Goal: Information Seeking & Learning: Compare options

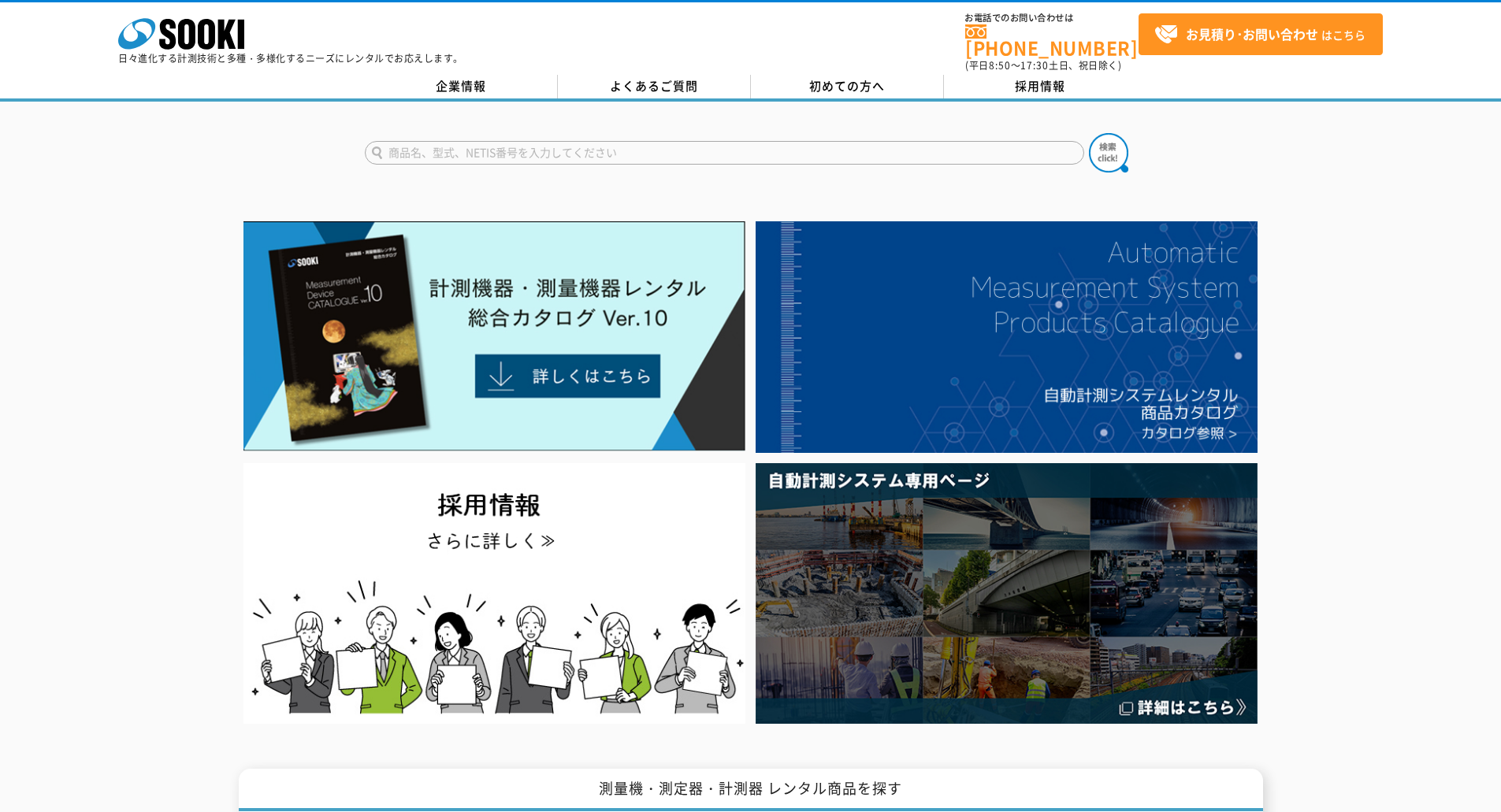
click at [520, 146] on input "text" at bounding box center [724, 152] width 719 height 24
type input "コンクリート"
click at [1089, 133] on button at bounding box center [1109, 153] width 40 height 40
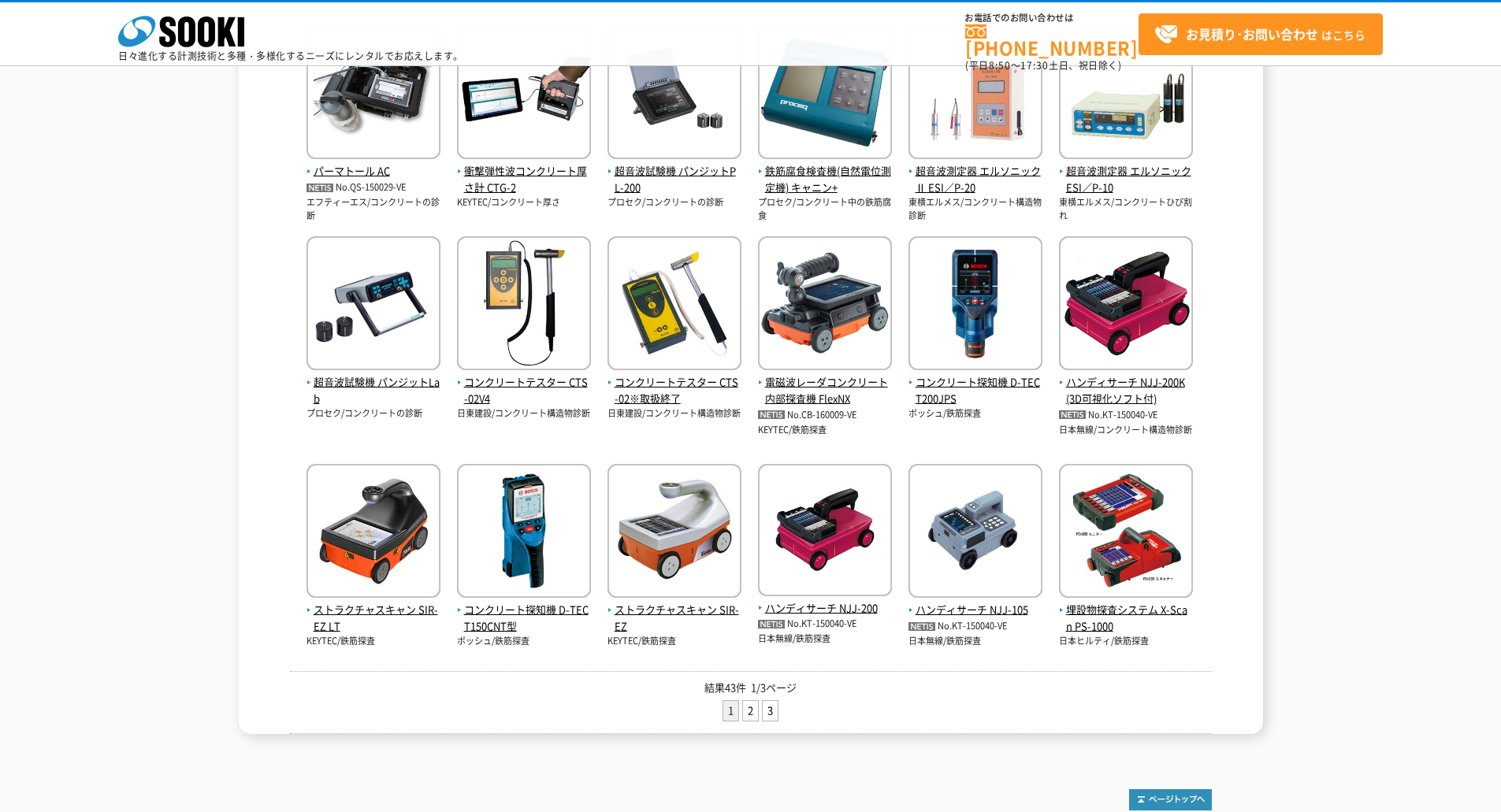
scroll to position [434, 0]
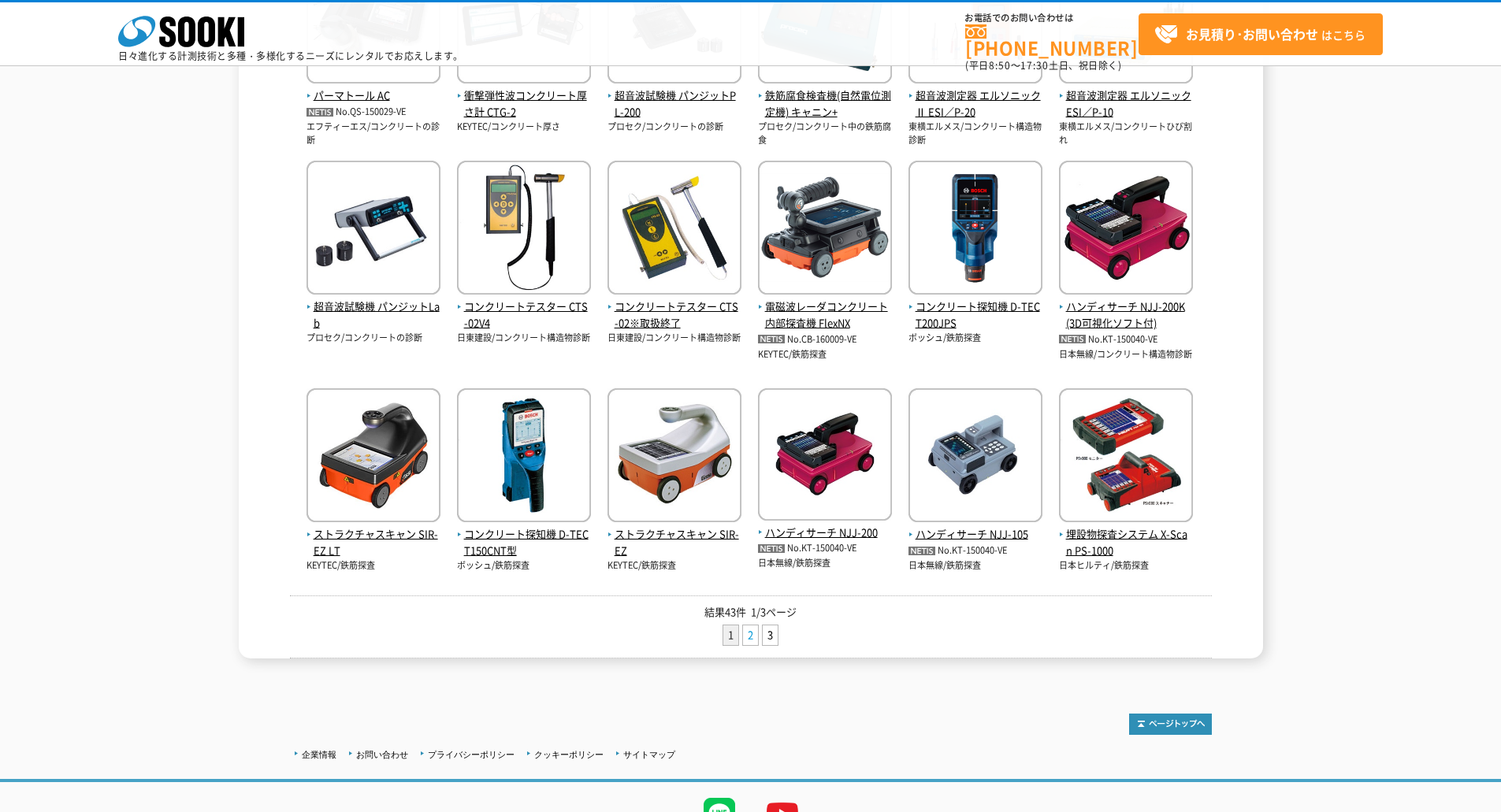
click at [750, 636] on link "2" at bounding box center [750, 634] width 15 height 20
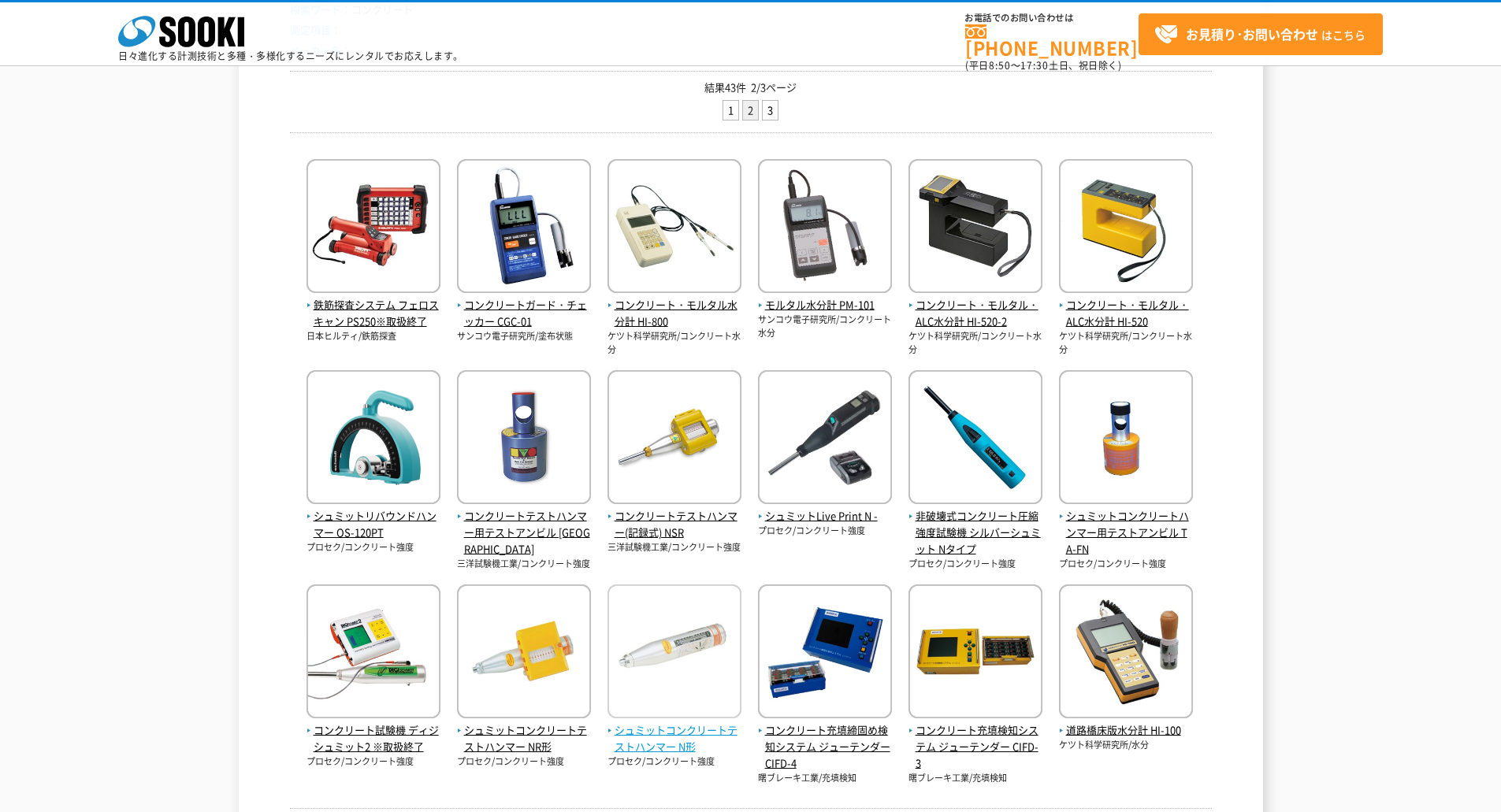
scroll to position [236, 0]
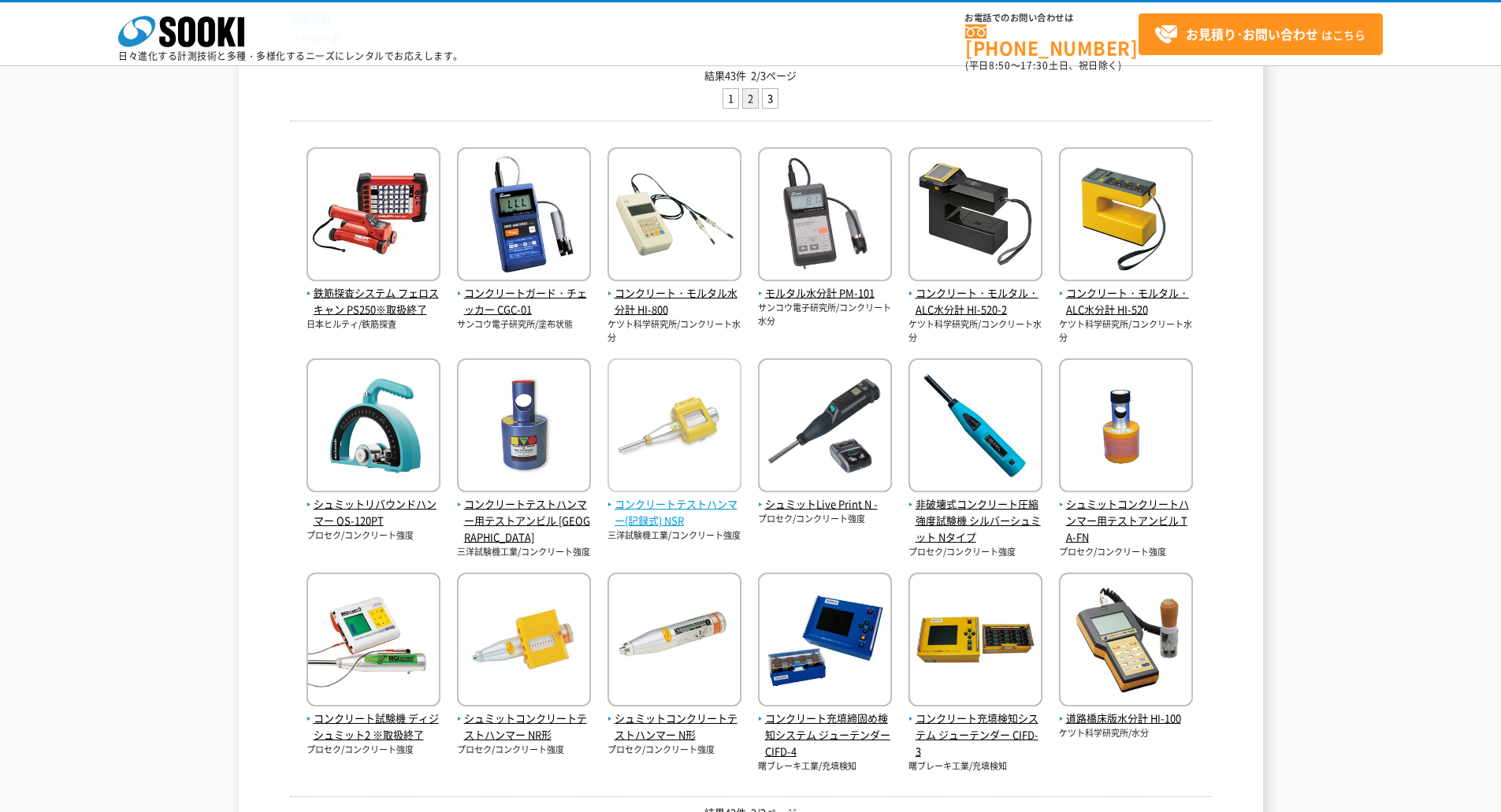
click at [692, 501] on span "コンクリートテストハンマー(記録式) NSR" at bounding box center [674, 512] width 134 height 33
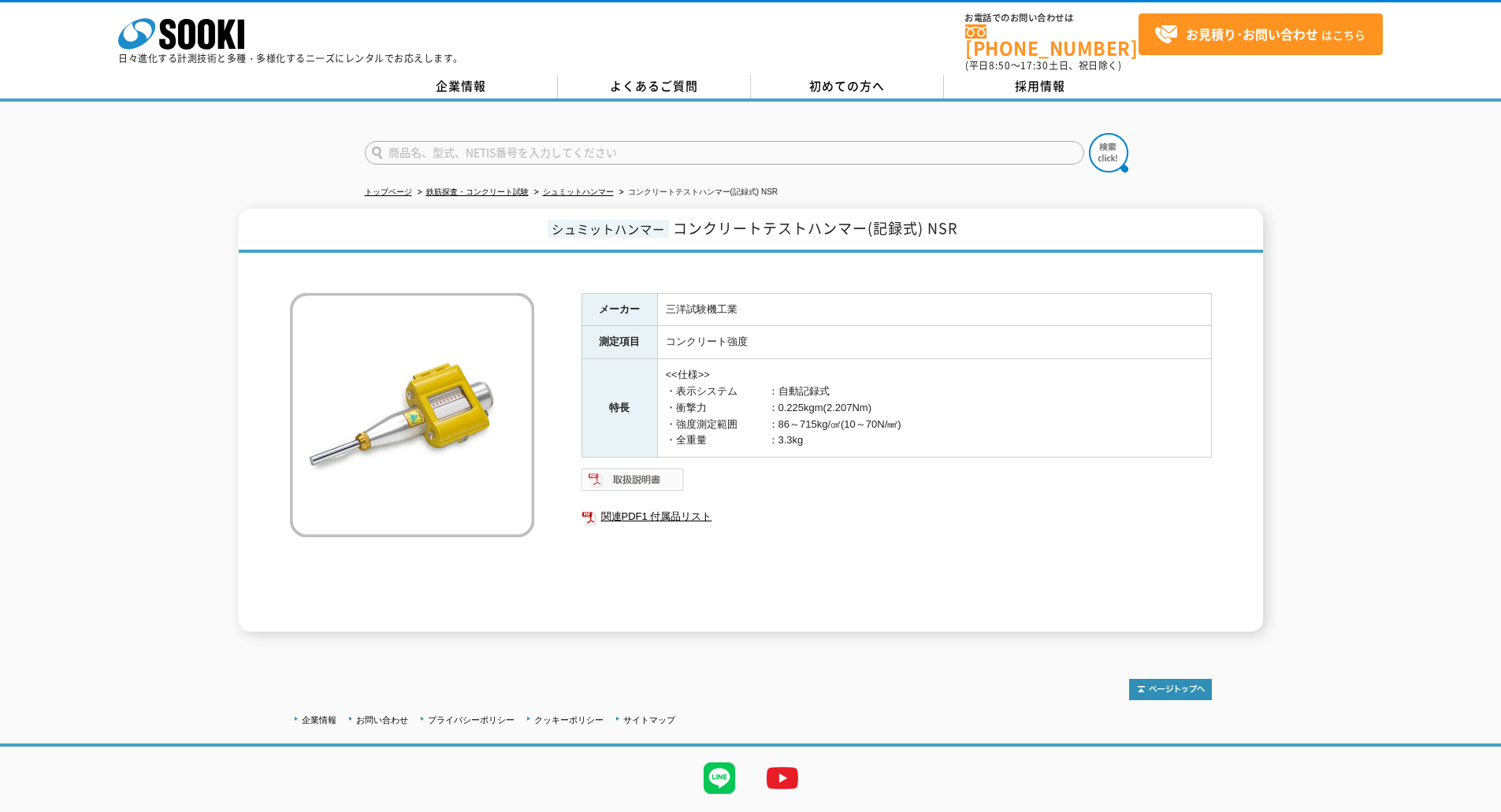
click at [653, 475] on img at bounding box center [632, 480] width 103 height 25
click at [656, 508] on link "関連PDF1 付属品リスト" at bounding box center [895, 516] width 630 height 21
drag, startPoint x: 680, startPoint y: 224, endPoint x: 961, endPoint y: 222, distance: 281.0
click at [961, 222] on h1 "シュミットハンマー コンクリートテストハンマー(記録式) NSR" at bounding box center [751, 230] width 1024 height 44
click at [130, 343] on div "シュミットハンマー コンクリートテストハンマー(記録式) NSR メーカー 三洋試験機工業 測定項目 コンクリート強度 特長 <<仕様>> ・表示システム　　…" at bounding box center [750, 420] width 1501 height 423
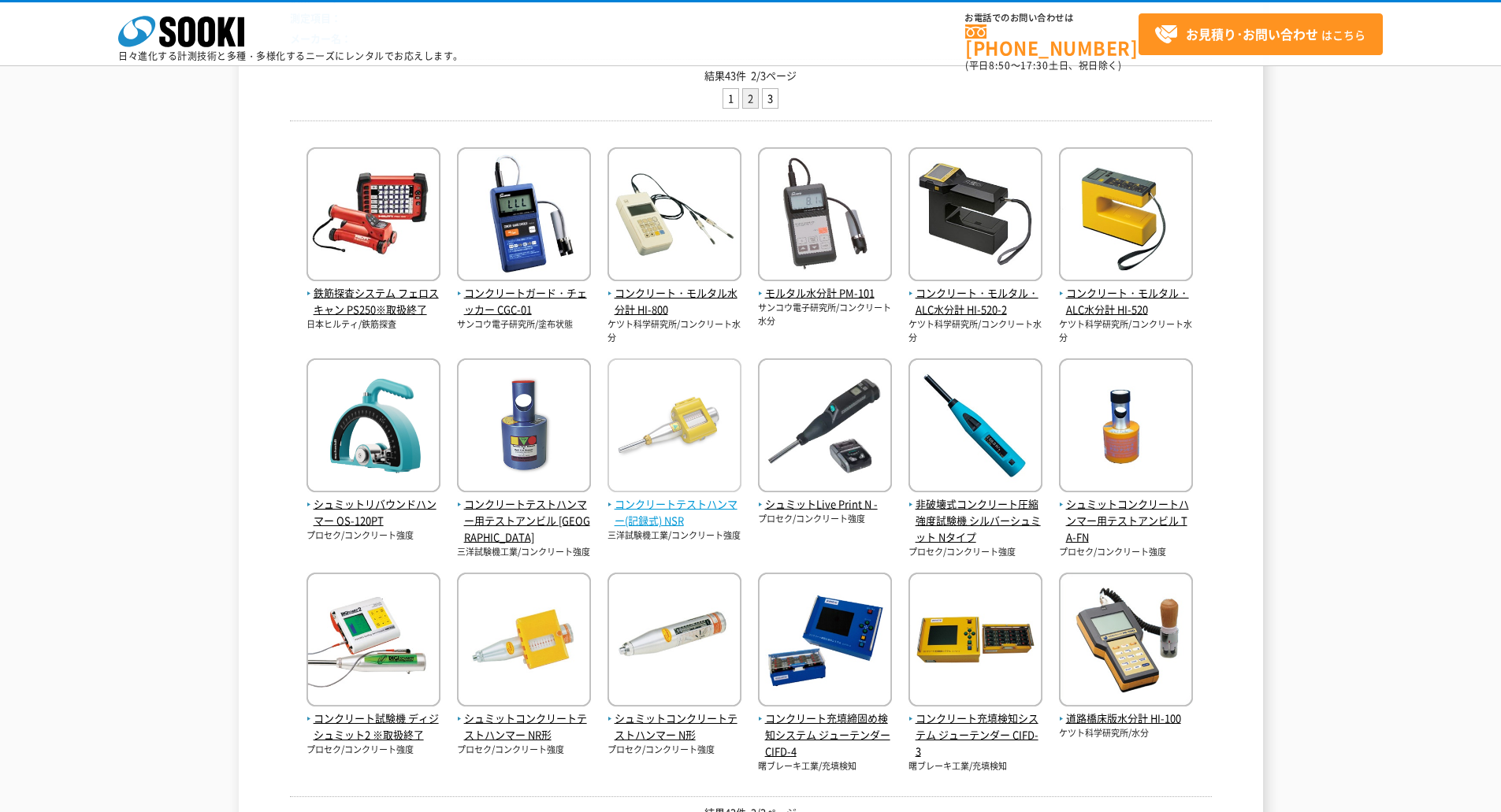
click at [691, 479] on img at bounding box center [674, 427] width 134 height 138
click at [661, 513] on span "コンクリートテストハンマー(記録式) NSR" at bounding box center [674, 512] width 134 height 33
click at [673, 408] on img at bounding box center [674, 427] width 134 height 138
click at [818, 430] on img at bounding box center [825, 427] width 134 height 138
click at [813, 500] on span "シュミットLive Print N -" at bounding box center [825, 504] width 134 height 17
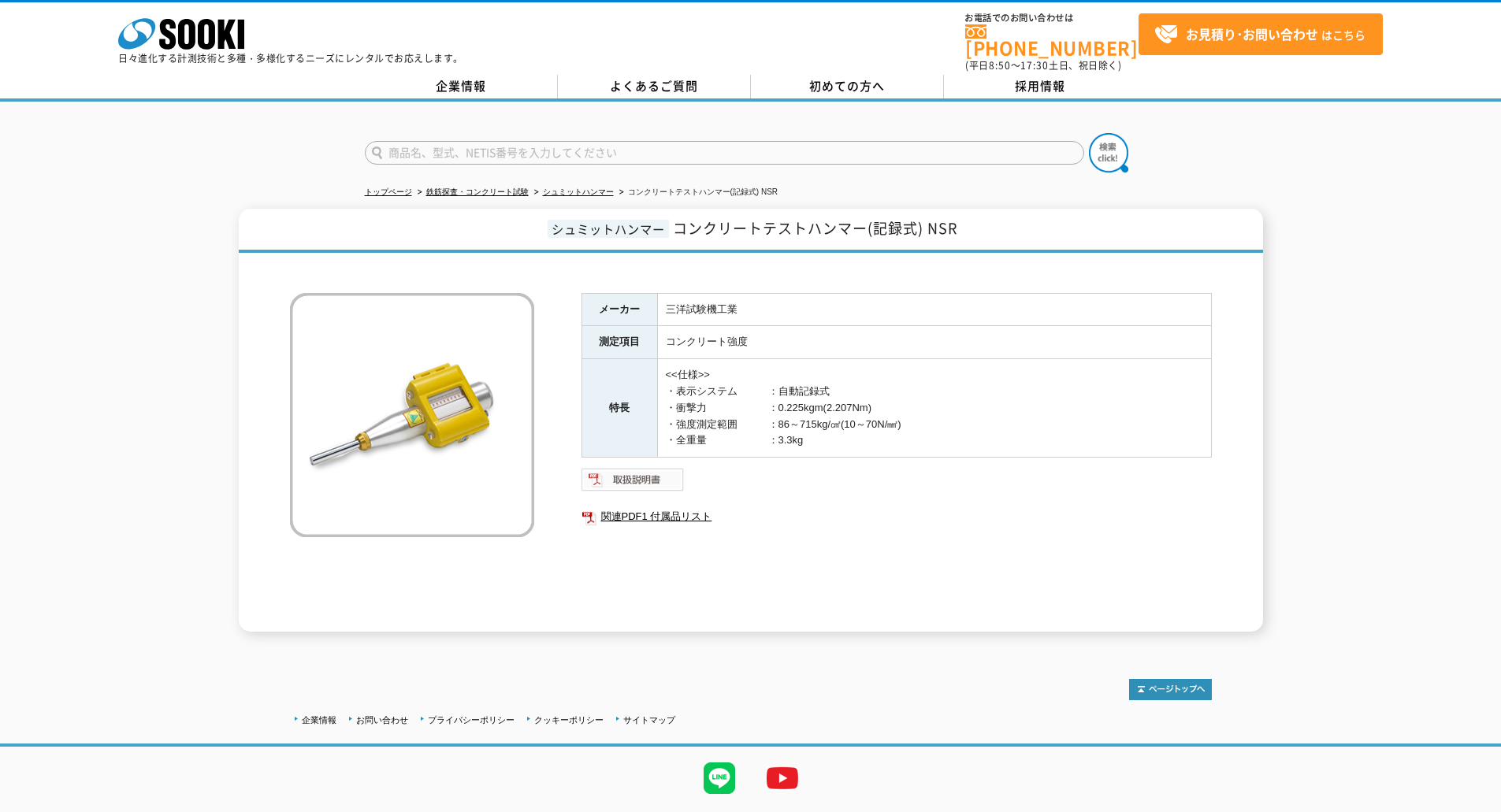
click at [665, 469] on img at bounding box center [632, 480] width 103 height 25
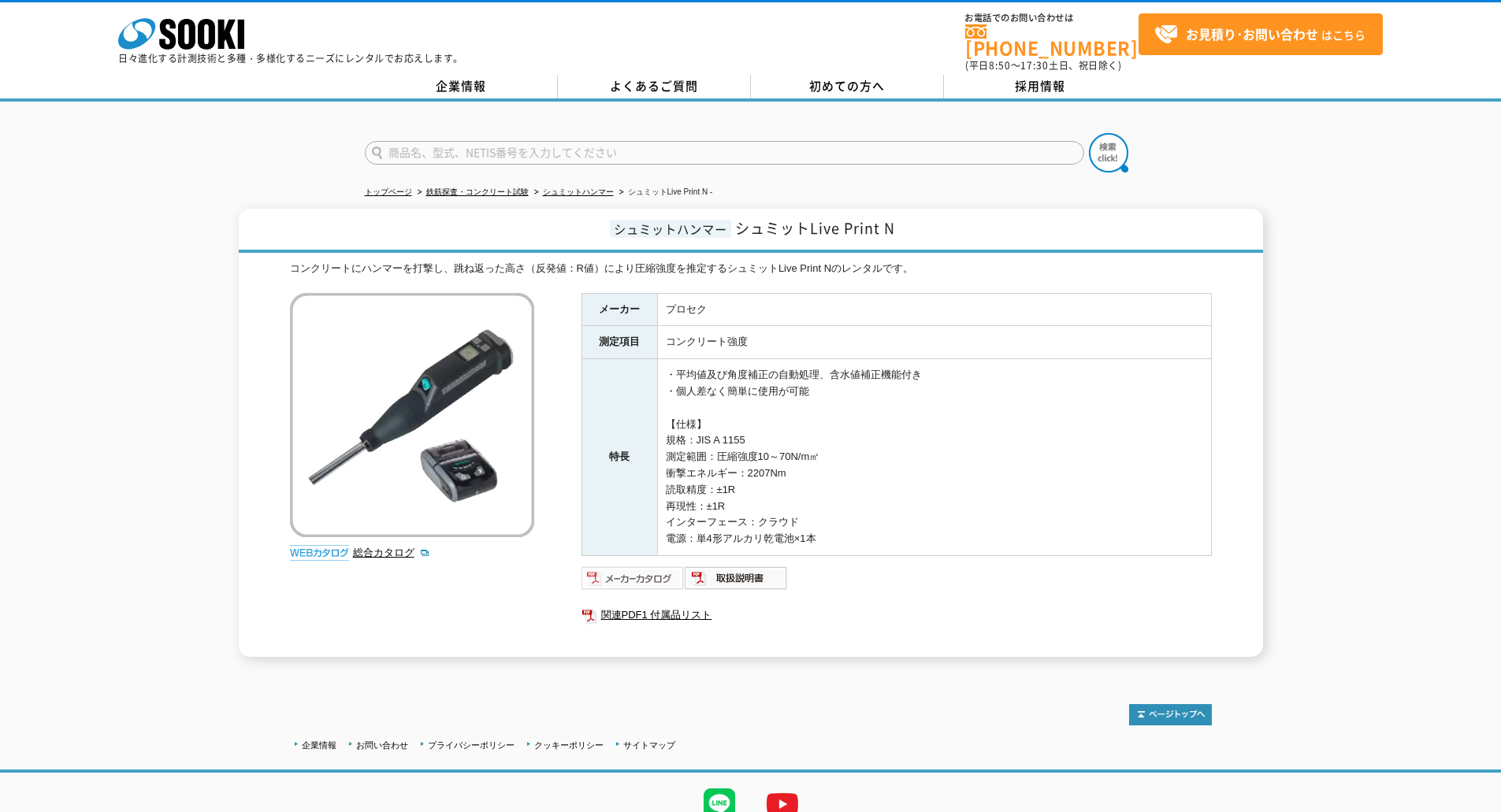
click at [641, 567] on img at bounding box center [632, 578] width 103 height 25
click at [749, 566] on img at bounding box center [736, 578] width 103 height 25
click at [638, 567] on img at bounding box center [632, 578] width 103 height 25
click at [551, 141] on input "text" at bounding box center [724, 152] width 719 height 24
type input "ファイバースコープ"
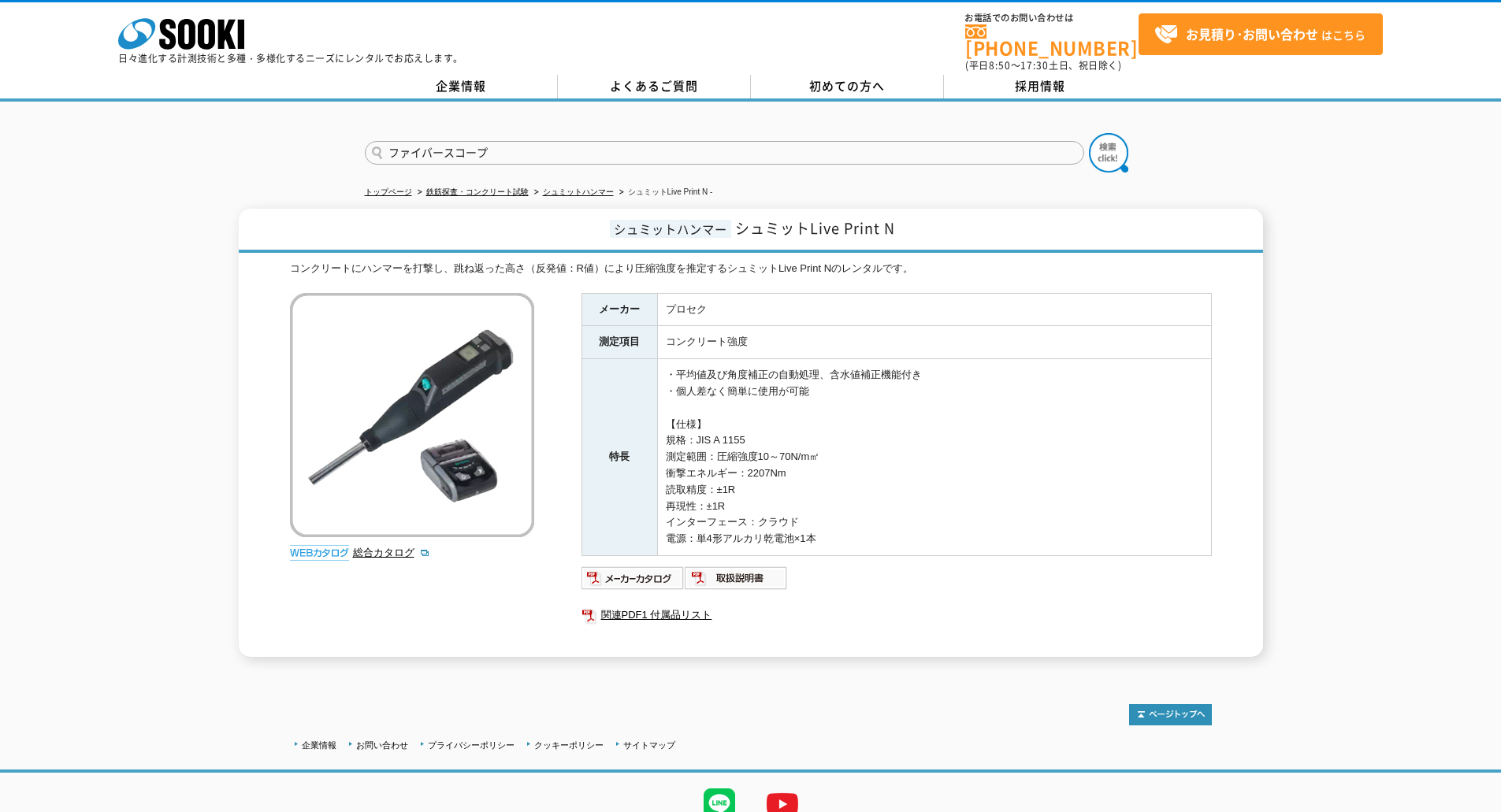
click at [1089, 133] on button at bounding box center [1109, 153] width 40 height 40
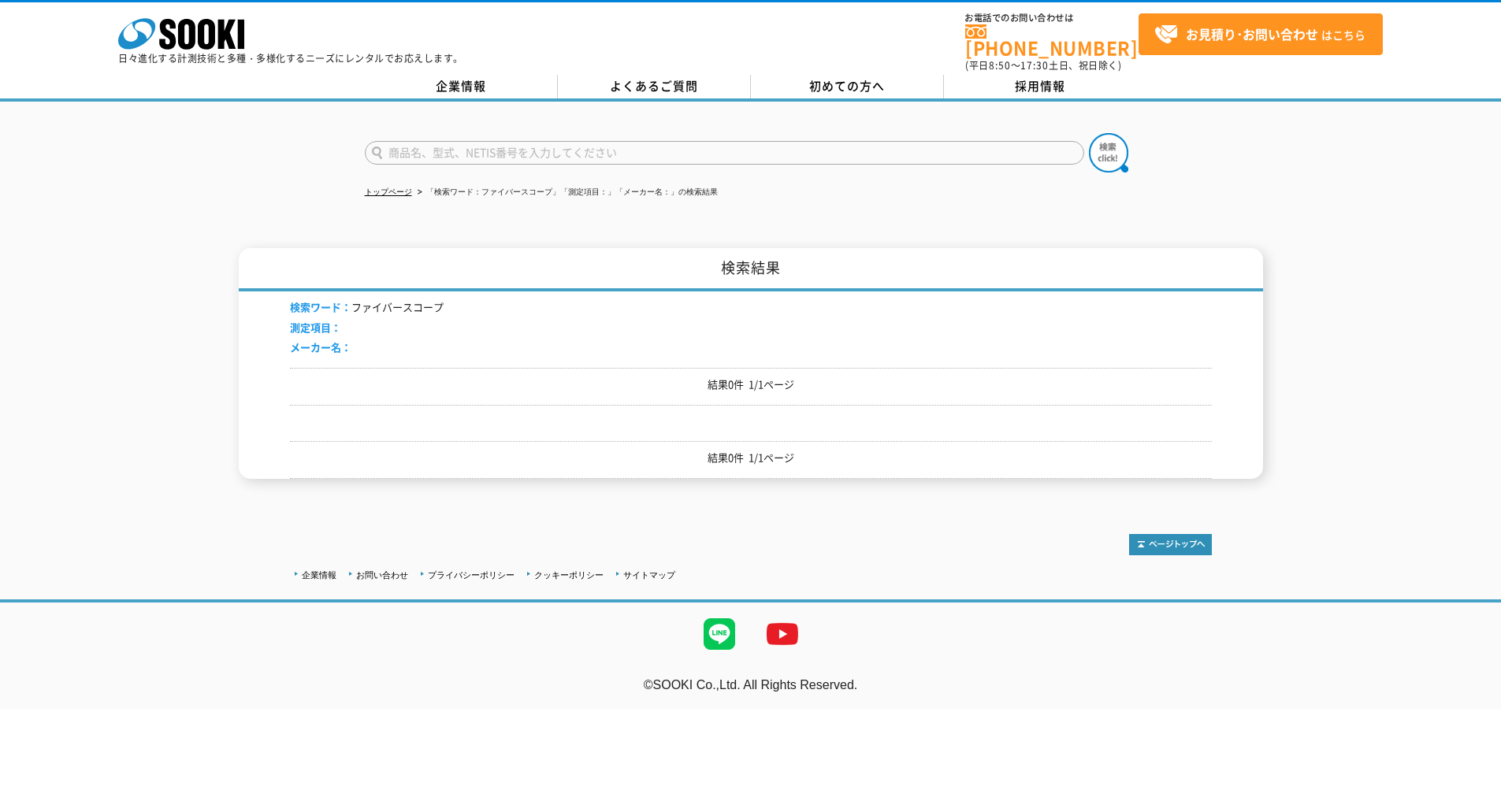
click at [520, 155] on form at bounding box center [750, 155] width 772 height 44
click at [520, 148] on input "text" at bounding box center [724, 152] width 719 height 24
type input "ファイバ"
click at [1100, 141] on img at bounding box center [1109, 153] width 40 height 40
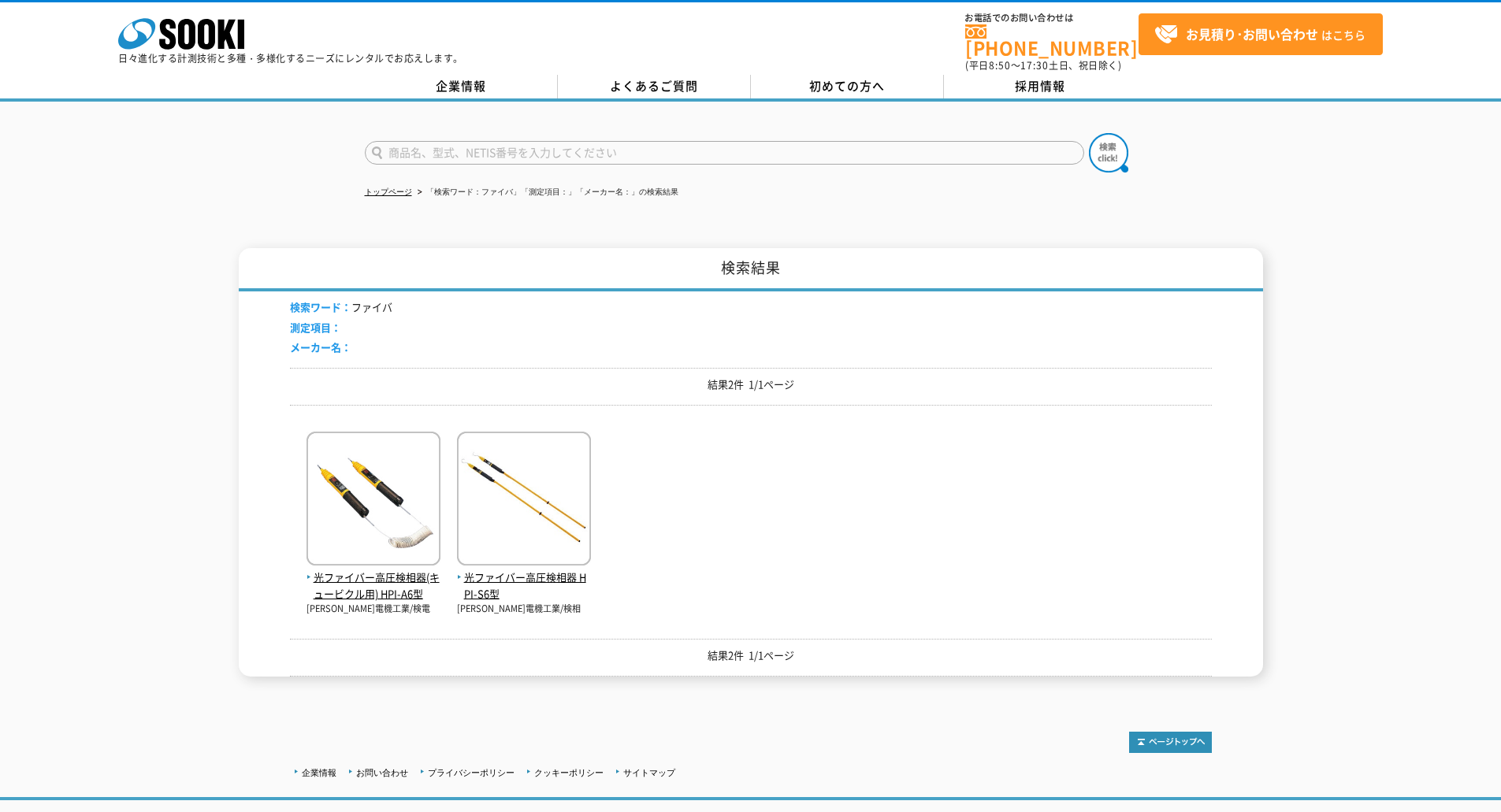
click at [518, 143] on input "text" at bounding box center [724, 152] width 719 height 24
type input "ふ"
type input "スコープ"
click at [1093, 144] on img at bounding box center [1109, 153] width 40 height 40
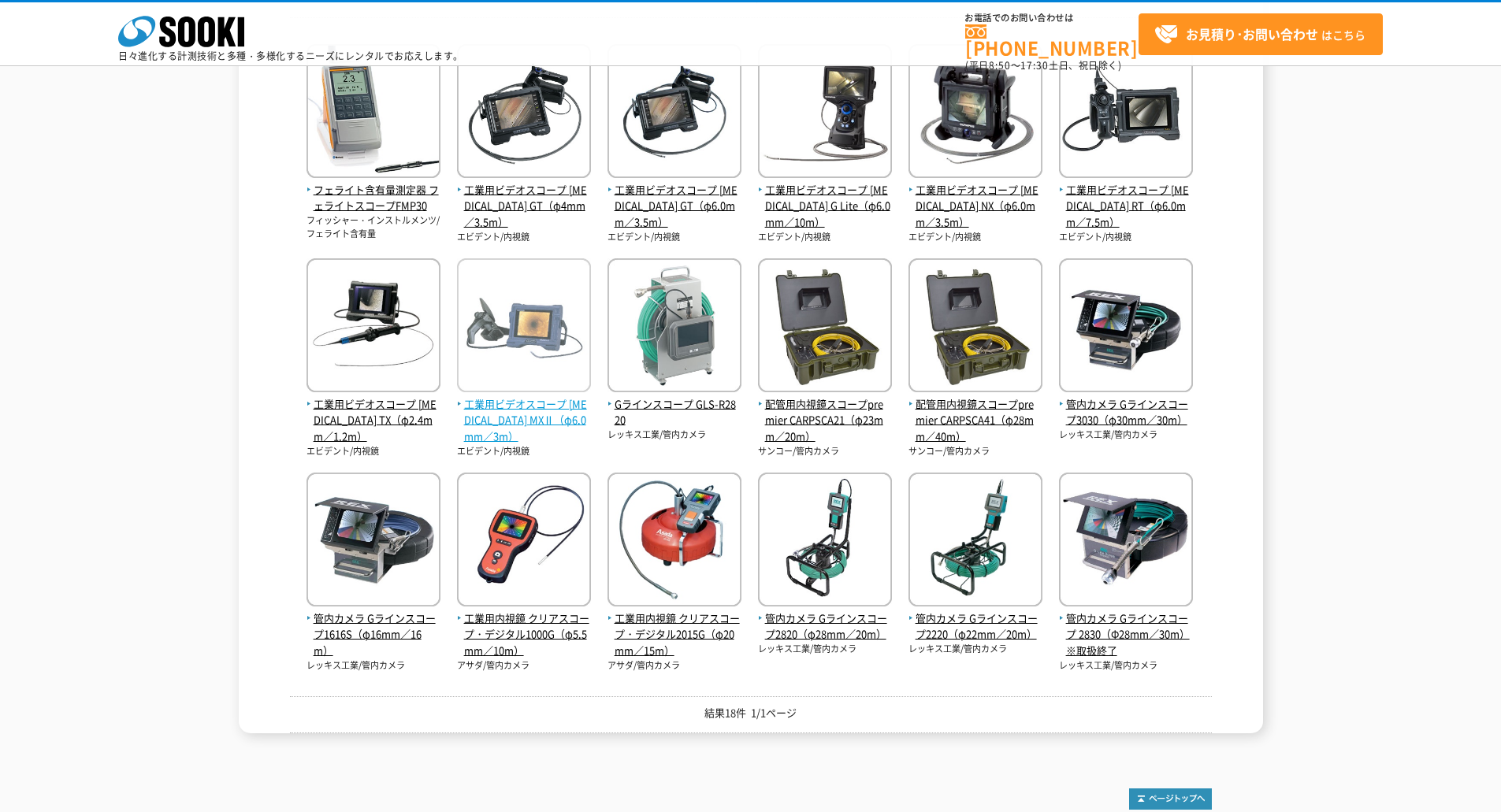
scroll to position [236, 0]
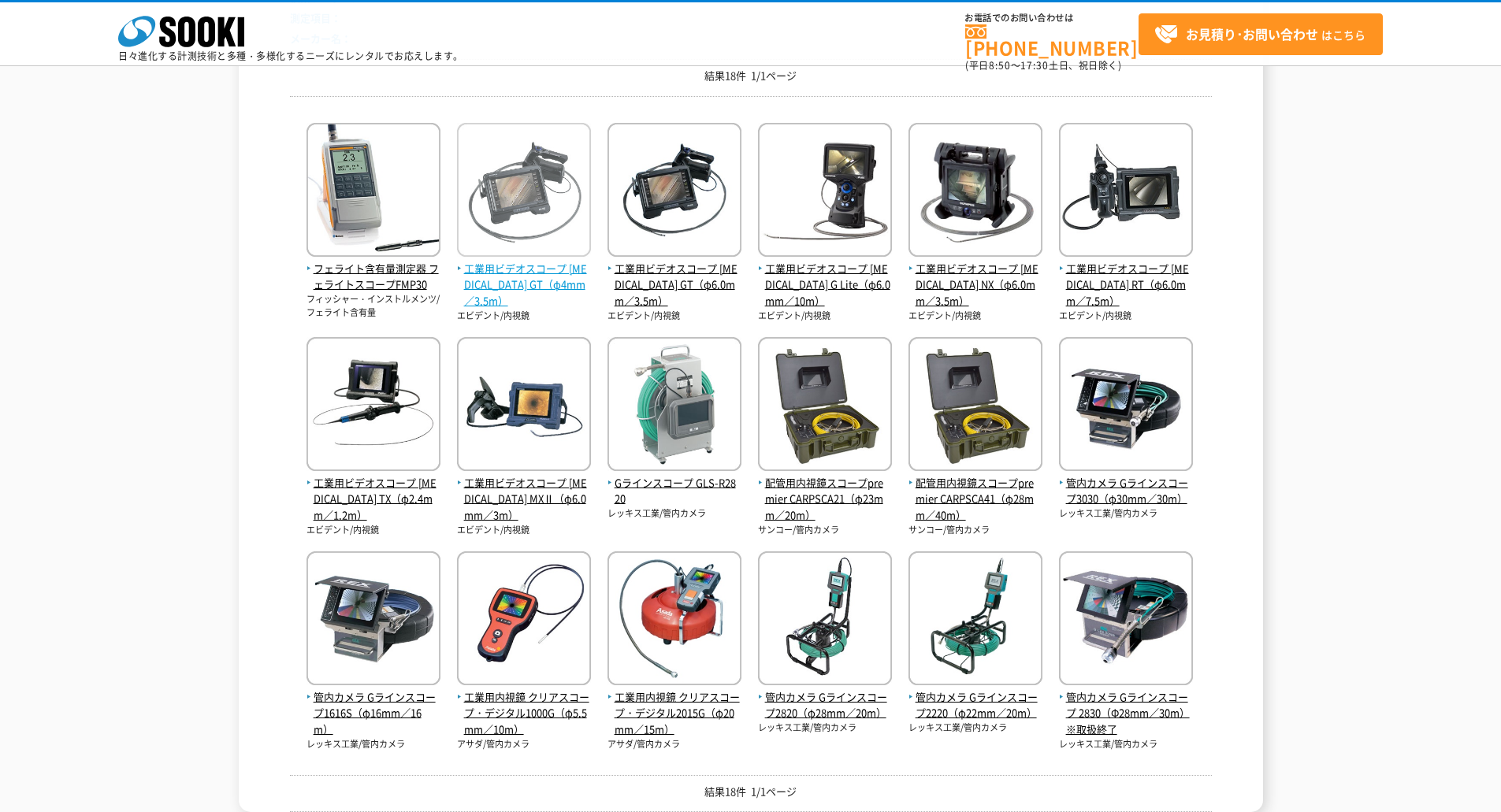
click at [548, 281] on span "工業用ビデオスコープ [MEDICAL_DATA] GT（φ4mm／3.5m）" at bounding box center [524, 285] width 134 height 49
click at [491, 273] on span "工業用ビデオスコープ [MEDICAL_DATA] GT（φ4mm／3.5m）" at bounding box center [524, 285] width 134 height 49
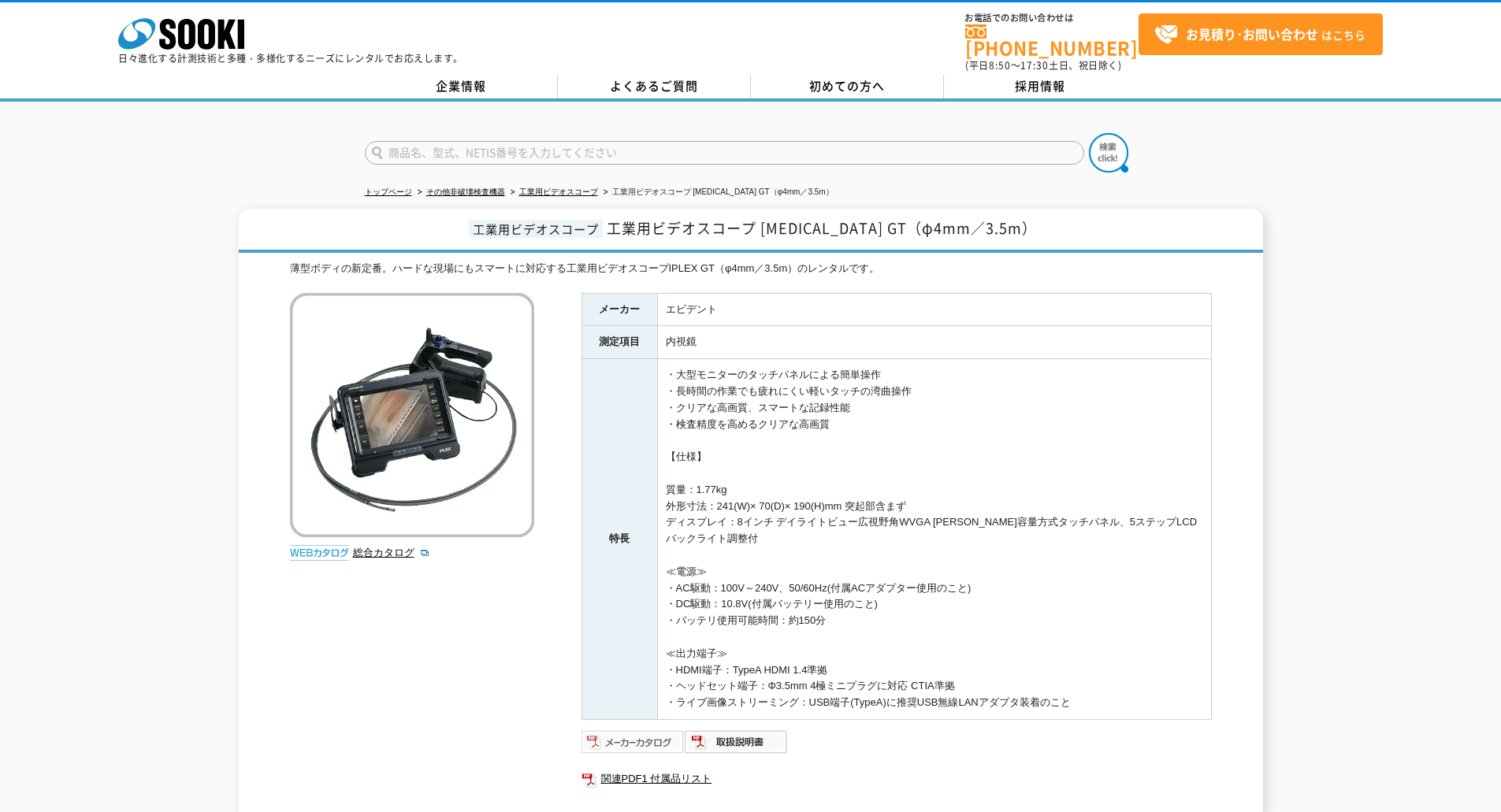
click at [654, 729] on img at bounding box center [632, 741] width 103 height 25
click at [384, 532] on div "総合カタログ" at bounding box center [414, 431] width 248 height 276
click at [384, 547] on link "総合カタログ" at bounding box center [392, 552] width 77 height 12
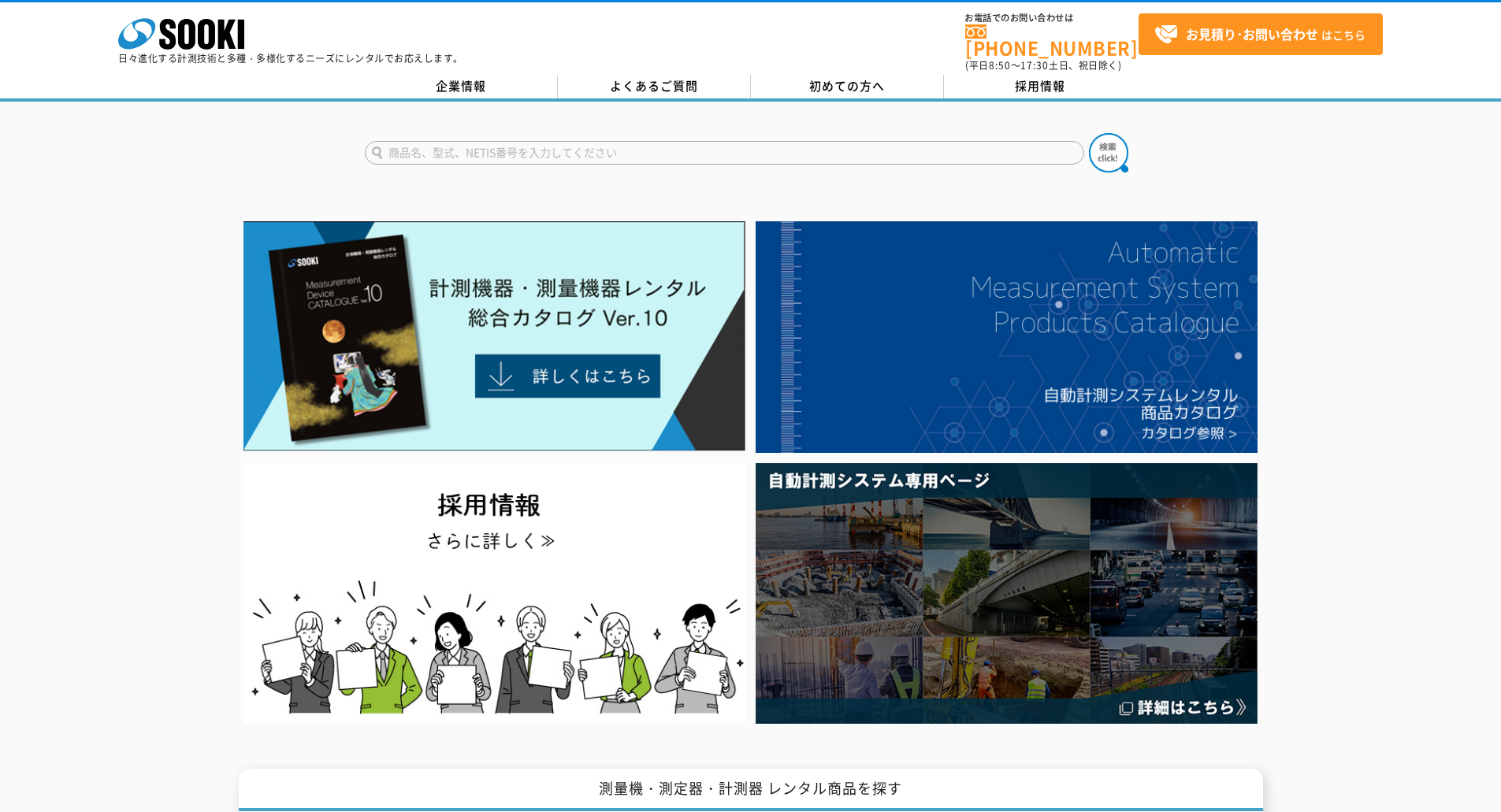
click at [444, 165] on form at bounding box center [750, 155] width 772 height 44
click at [440, 149] on input "text" at bounding box center [724, 152] width 719 height 24
type input "n"
type input "内視鏡"
click at [1089, 133] on button at bounding box center [1109, 153] width 40 height 40
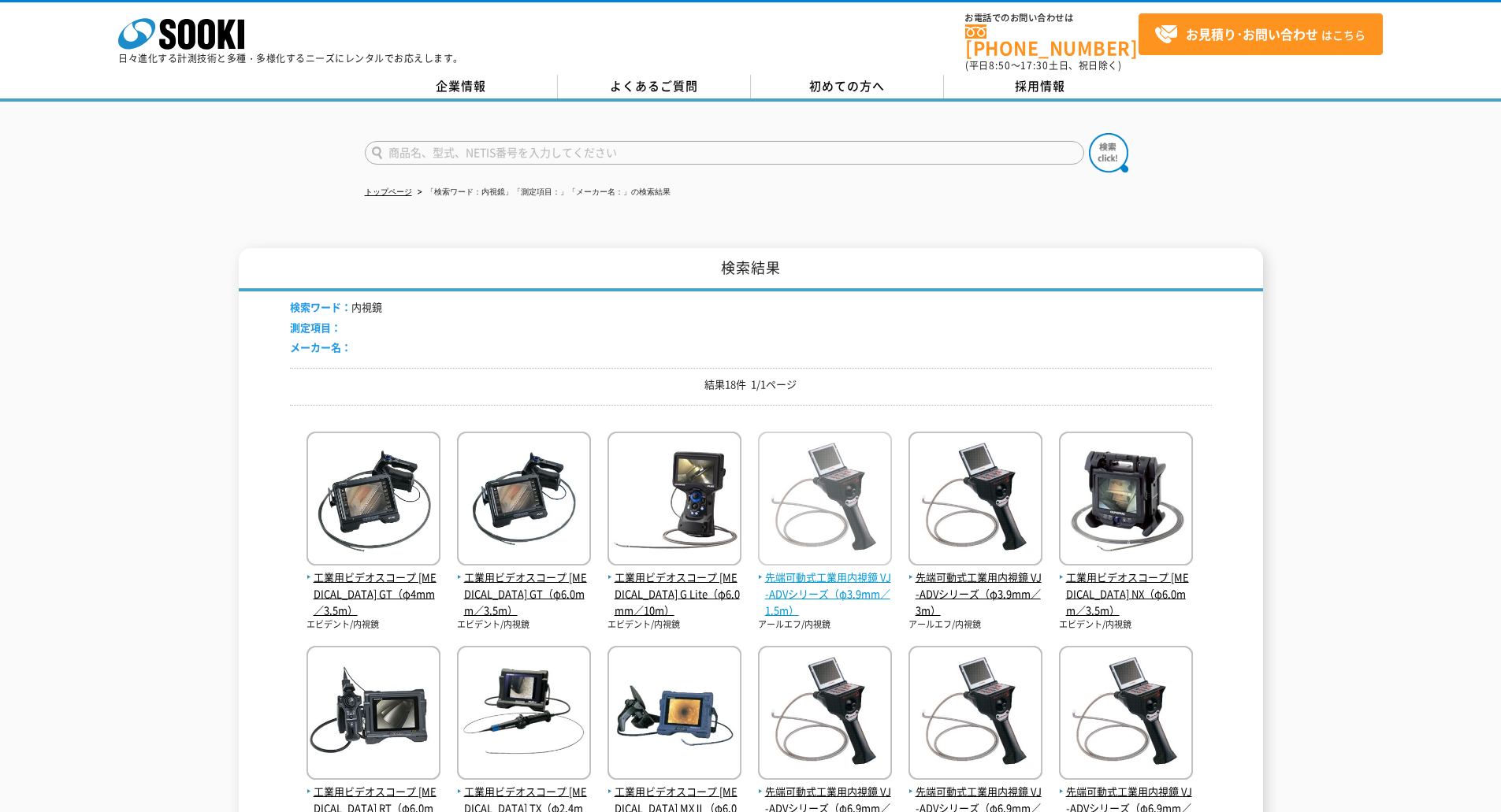
click at [804, 585] on span "先端可動式工業用内視鏡 VJ-ADVシリーズ（φ3.9mm／1.5m）" at bounding box center [825, 594] width 134 height 49
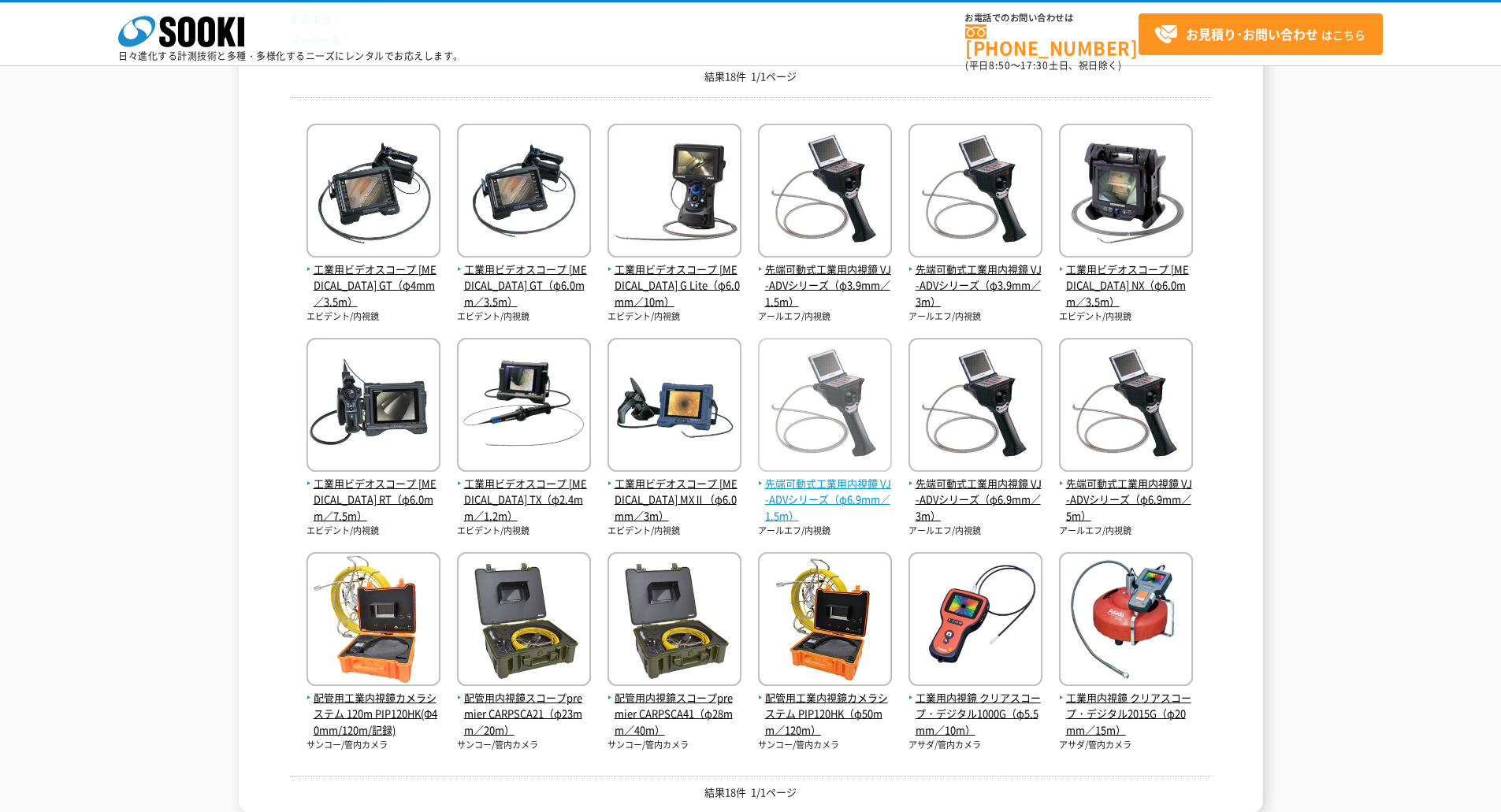
scroll to position [236, 0]
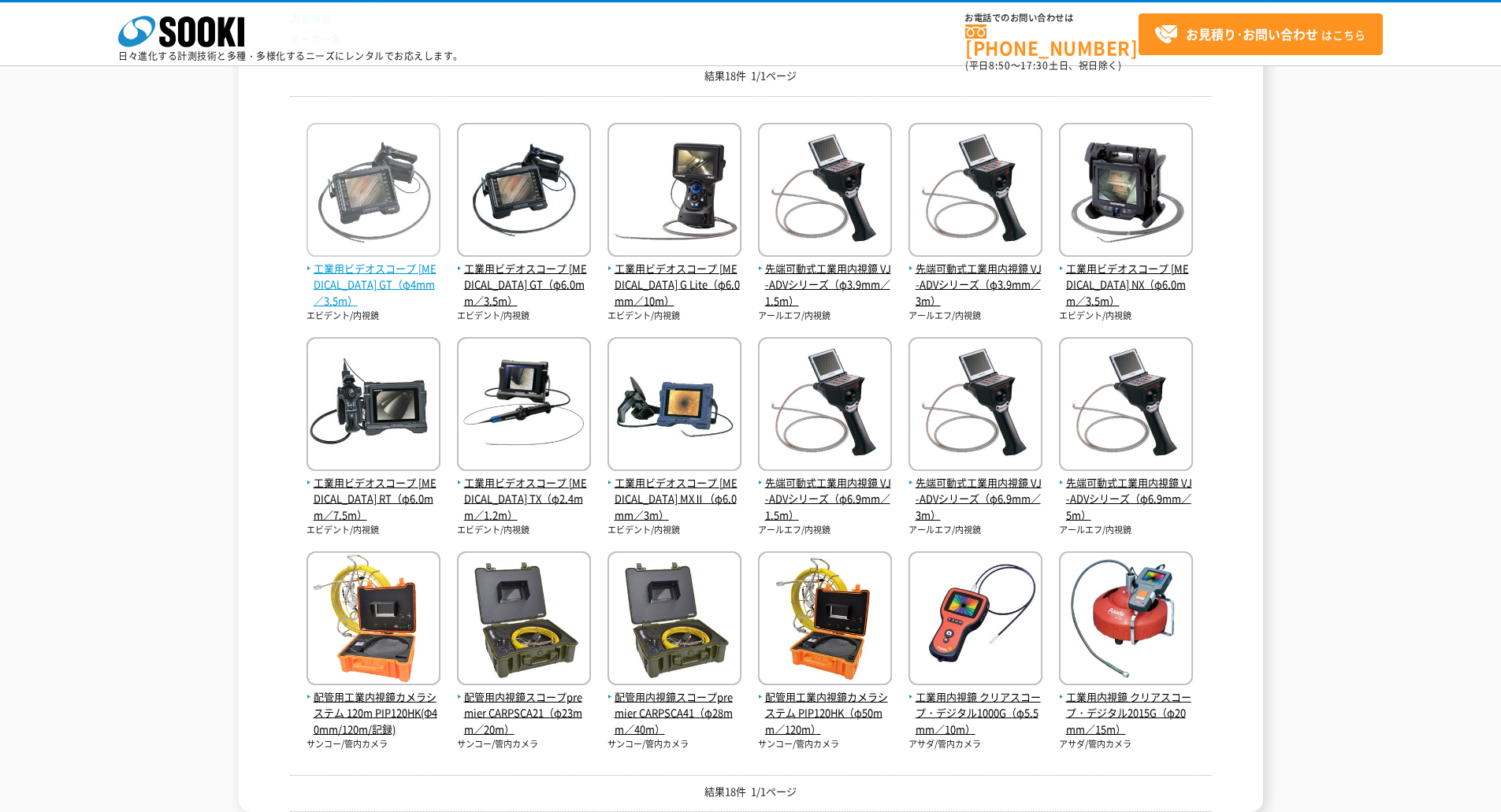
click at [370, 281] on span "工業用ビデオスコープ [MEDICAL_DATA] GT（φ4mm／3.5m）" at bounding box center [373, 285] width 134 height 49
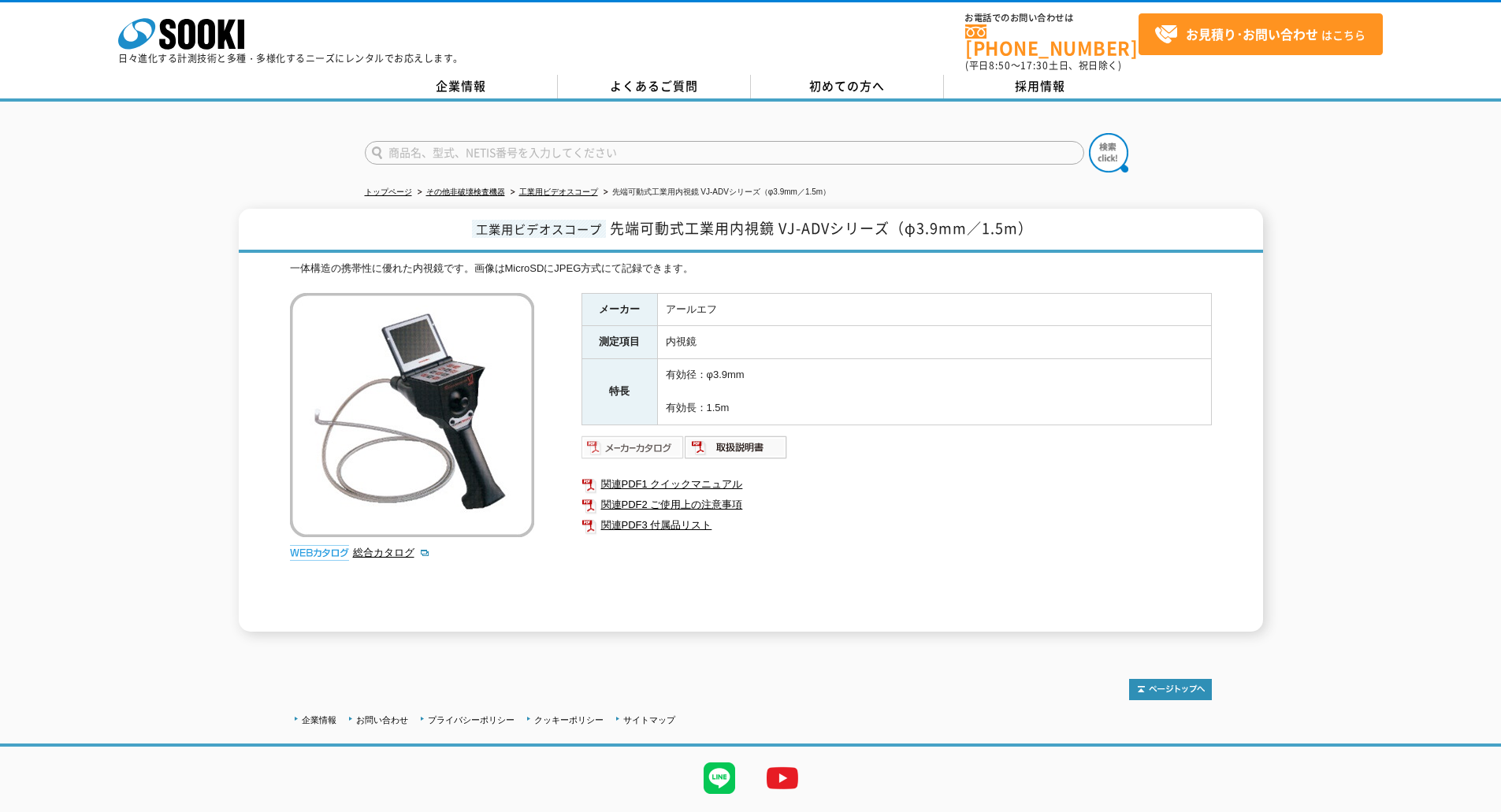
click at [601, 434] on img at bounding box center [632, 447] width 103 height 25
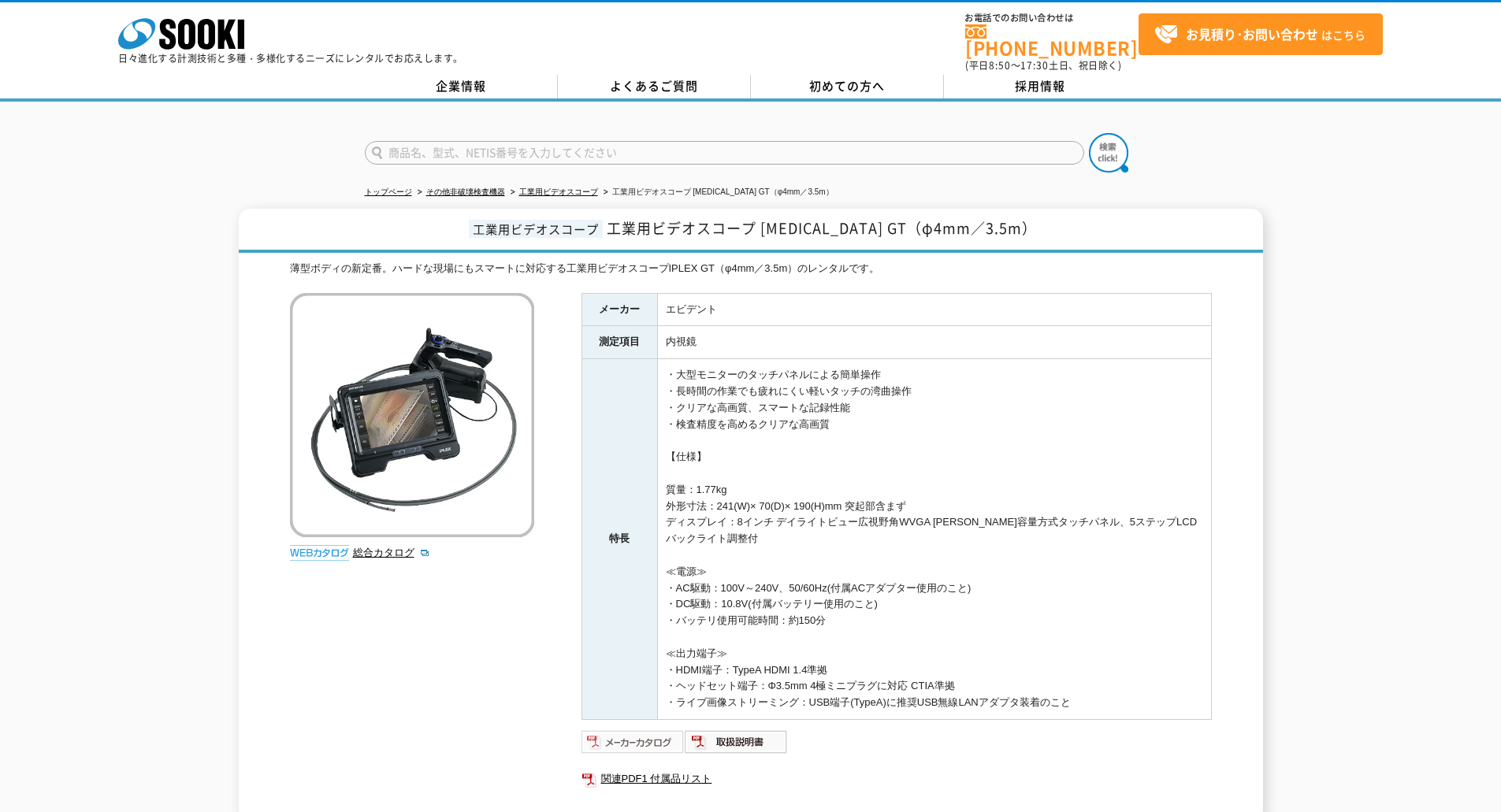
click at [649, 730] on img at bounding box center [632, 741] width 103 height 25
click at [648, 729] on img at bounding box center [632, 741] width 103 height 25
